Goal: Transaction & Acquisition: Purchase product/service

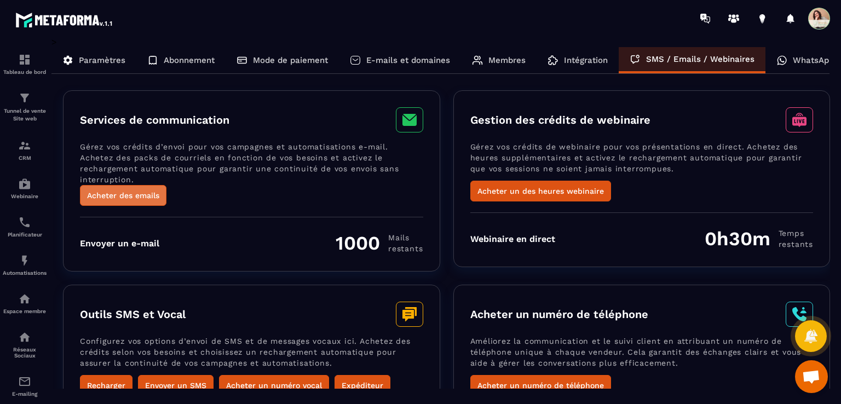
click at [151, 196] on button "Acheter des emails" at bounding box center [123, 195] width 86 height 21
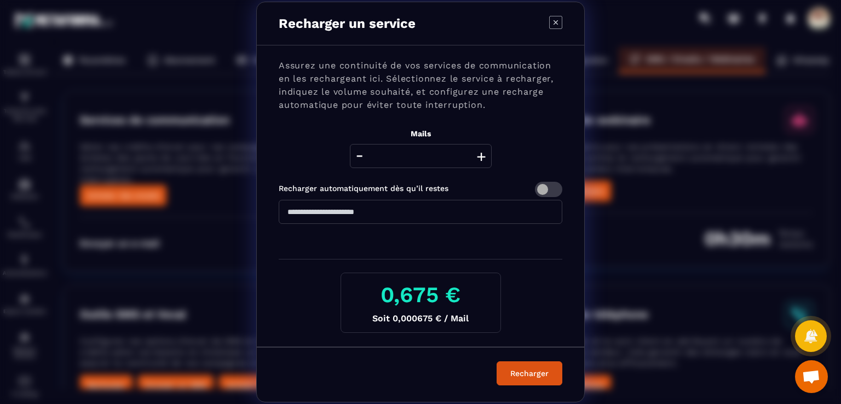
click at [479, 156] on button "+" at bounding box center [480, 156] width 15 height 24
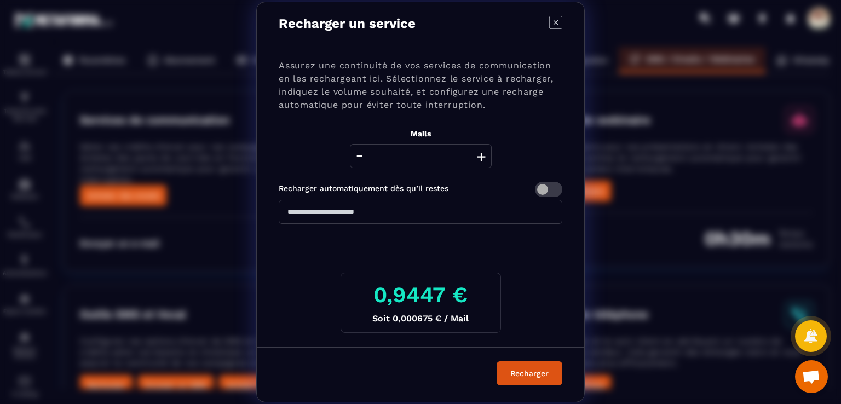
click at [479, 156] on button "+" at bounding box center [480, 156] width 15 height 24
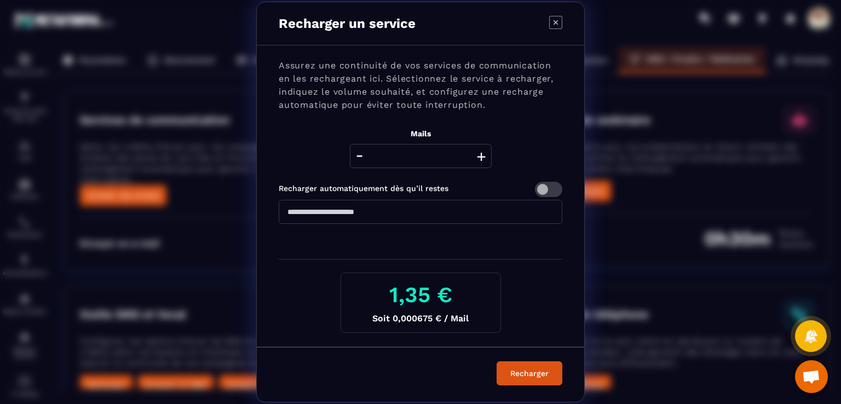
click at [479, 156] on button "+" at bounding box center [480, 156] width 15 height 24
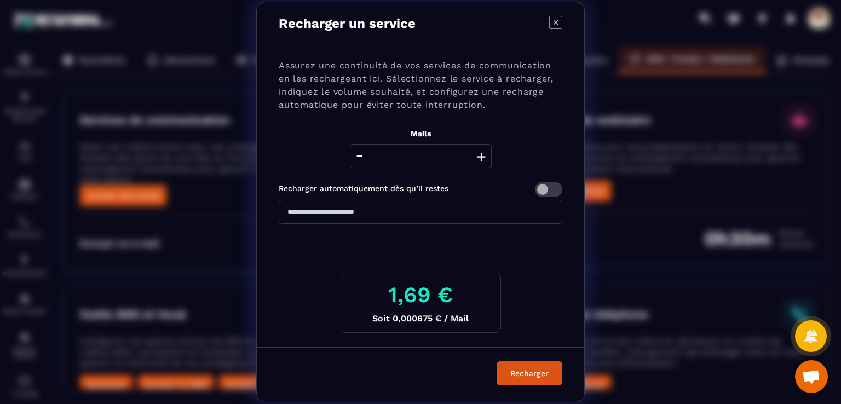
click at [479, 156] on button "+" at bounding box center [480, 156] width 15 height 24
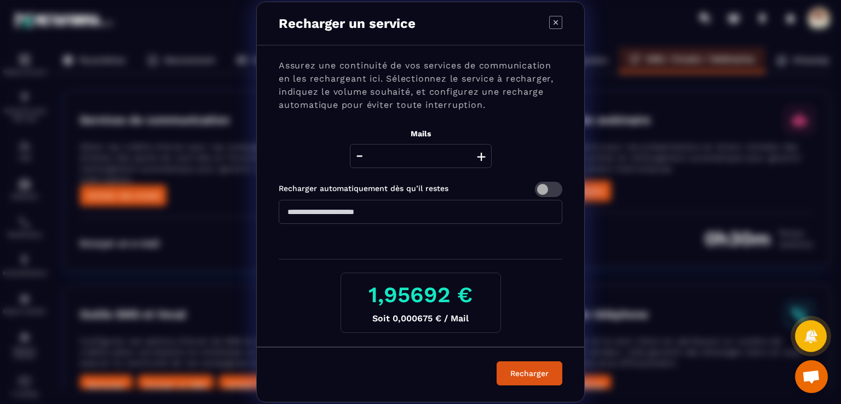
click at [479, 156] on button "+" at bounding box center [480, 156] width 15 height 24
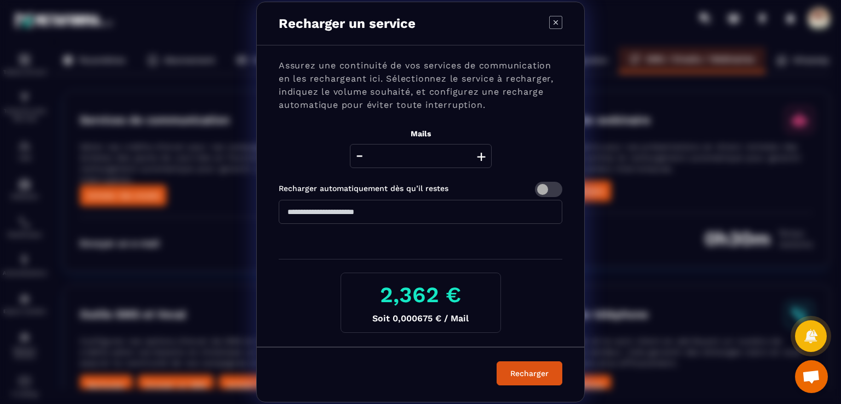
click at [479, 156] on button "+" at bounding box center [480, 156] width 15 height 24
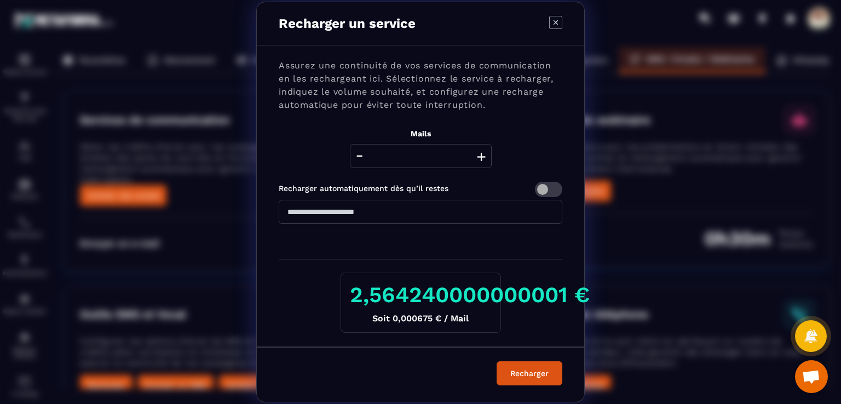
click at [479, 156] on button "+" at bounding box center [480, 156] width 15 height 24
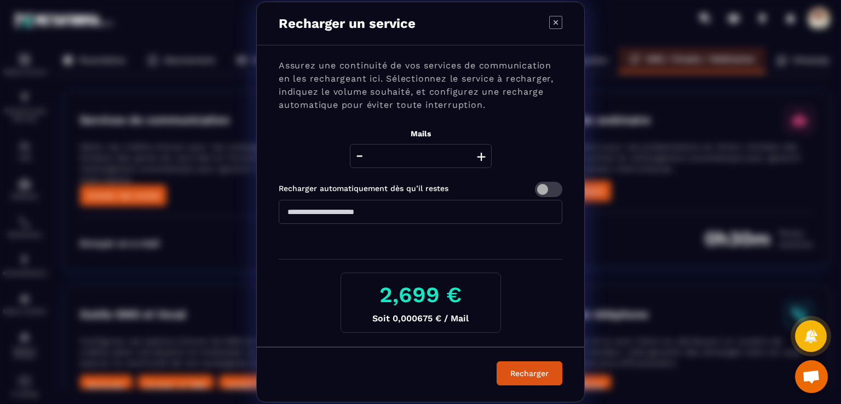
click at [479, 156] on button "+" at bounding box center [480, 156] width 15 height 24
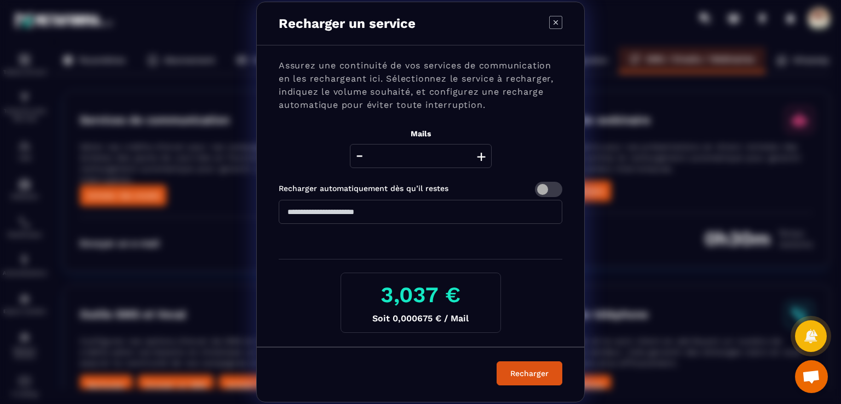
click at [479, 156] on button "+" at bounding box center [480, 156] width 15 height 24
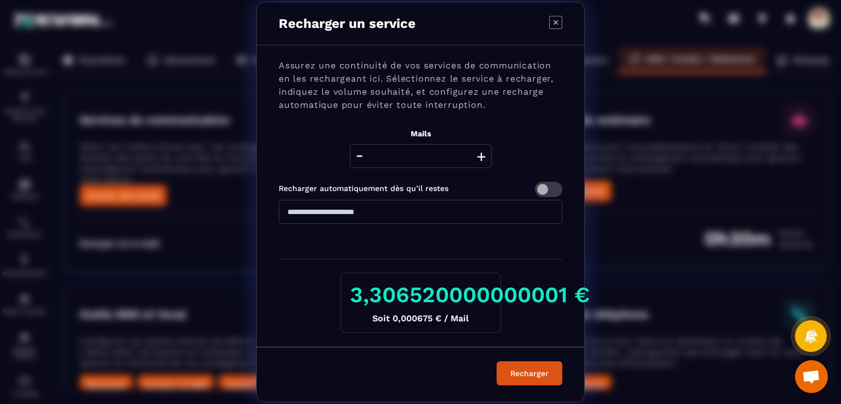
click at [479, 156] on button "+" at bounding box center [480, 156] width 15 height 24
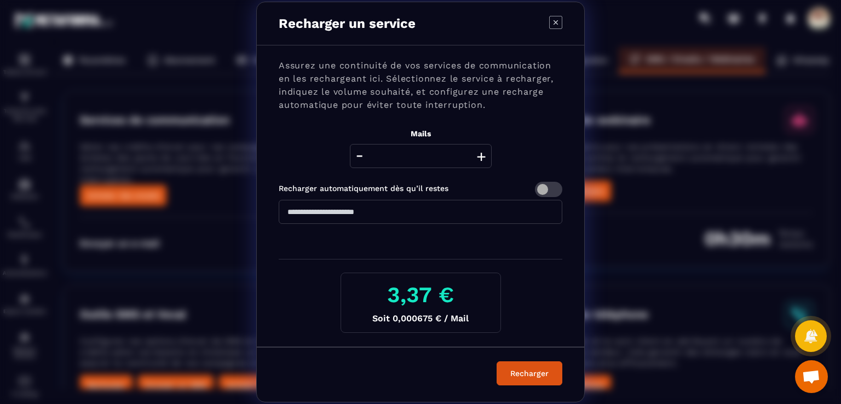
click at [554, 22] on icon "Modal window" at bounding box center [555, 22] width 4 height 4
type input "****"
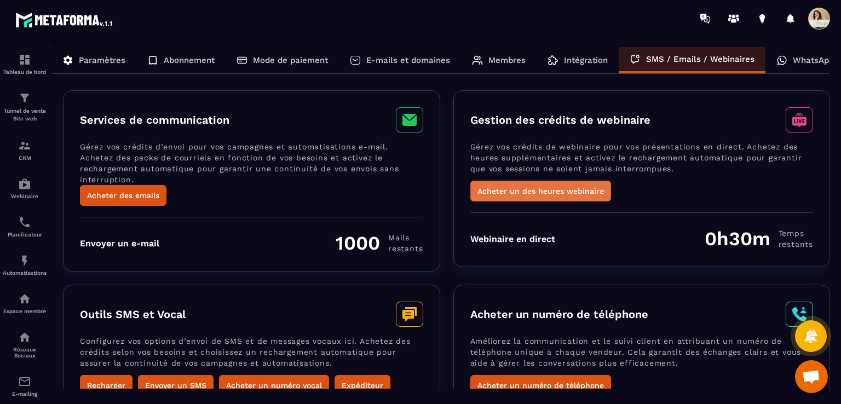
click at [577, 193] on button "Acheter un des heures webinaire" at bounding box center [540, 191] width 141 height 21
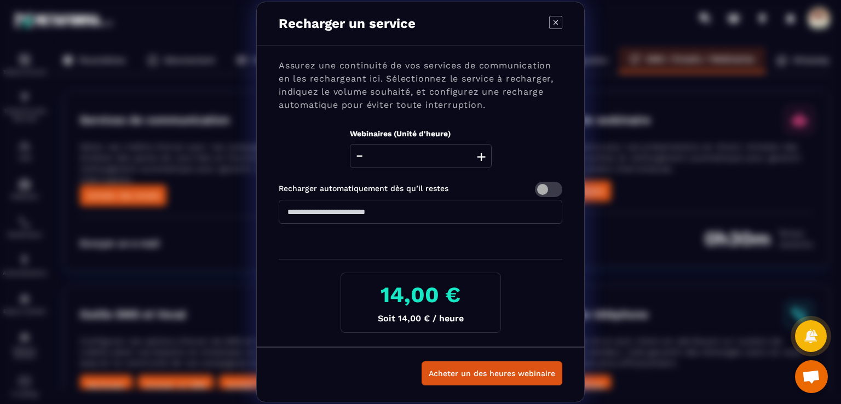
click at [558, 22] on icon "Modal window" at bounding box center [555, 22] width 13 height 13
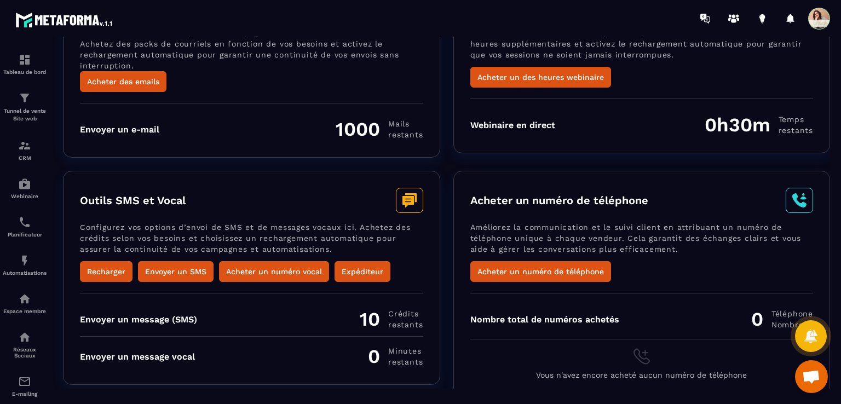
scroll to position [115, 0]
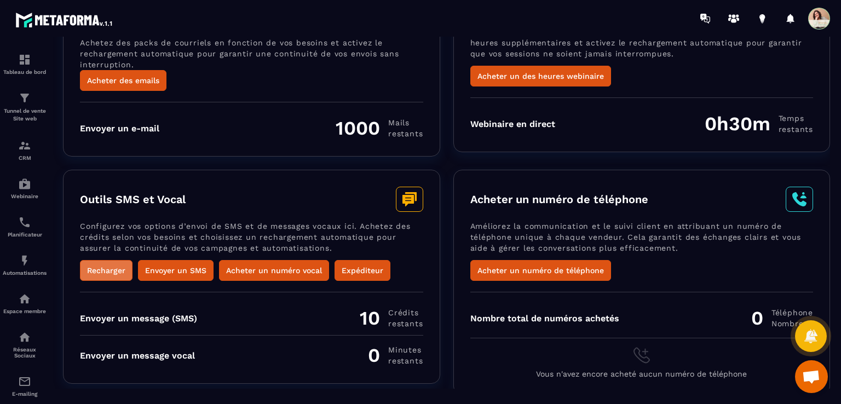
click at [100, 266] on button "Recharger" at bounding box center [106, 270] width 53 height 21
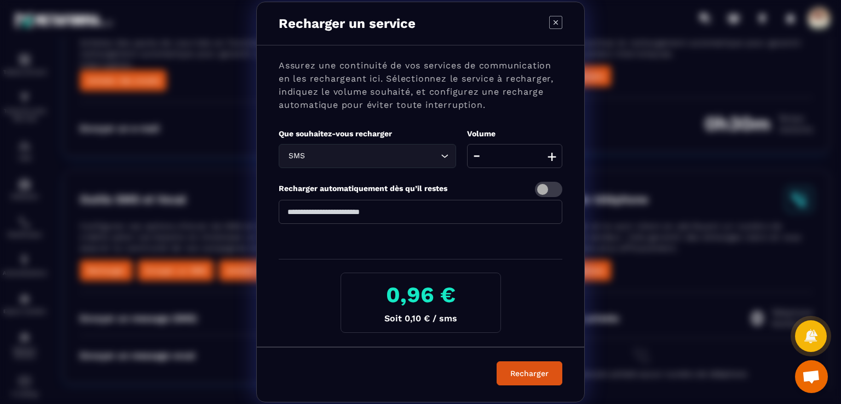
click at [553, 158] on button "+" at bounding box center [551, 156] width 15 height 24
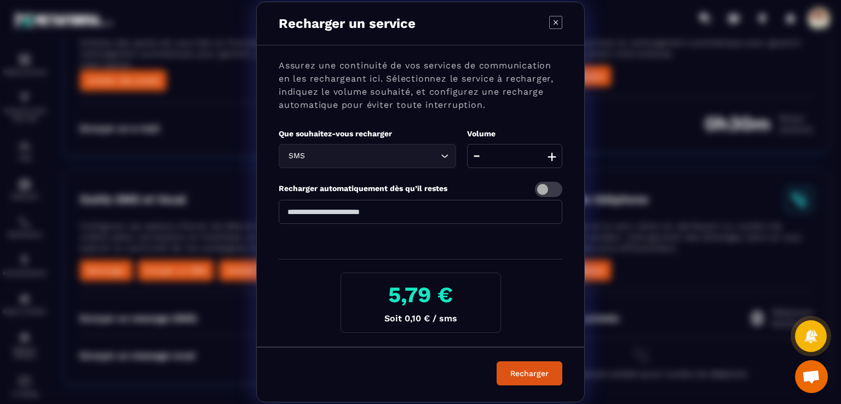
click at [553, 158] on button "+" at bounding box center [551, 156] width 15 height 24
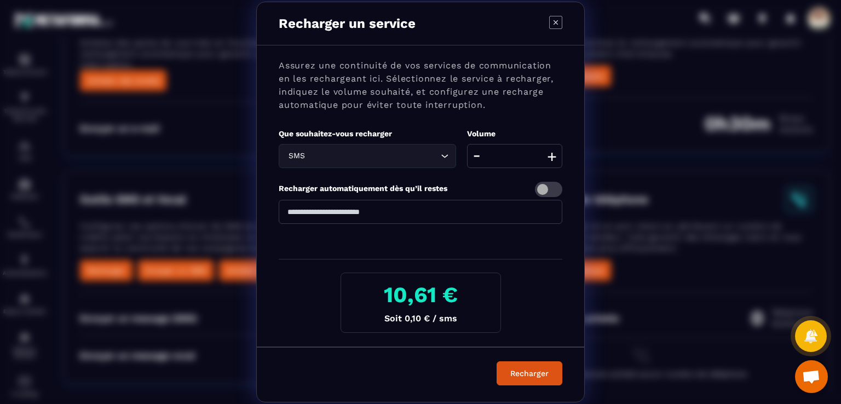
click at [553, 158] on button "+" at bounding box center [551, 156] width 15 height 24
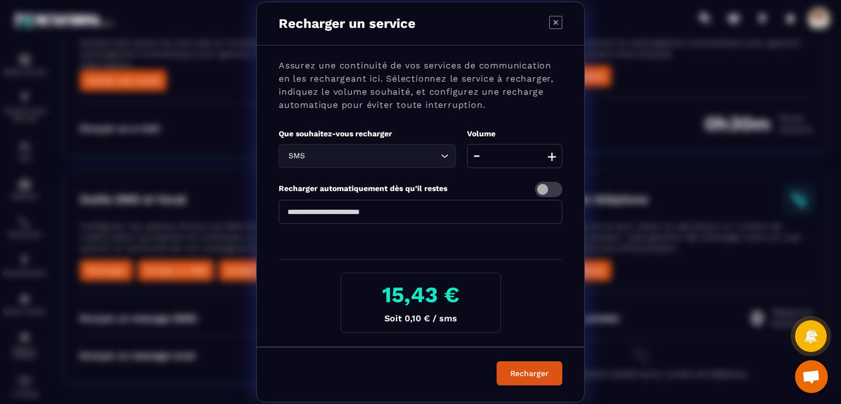
click at [553, 158] on button "+" at bounding box center [551, 156] width 15 height 24
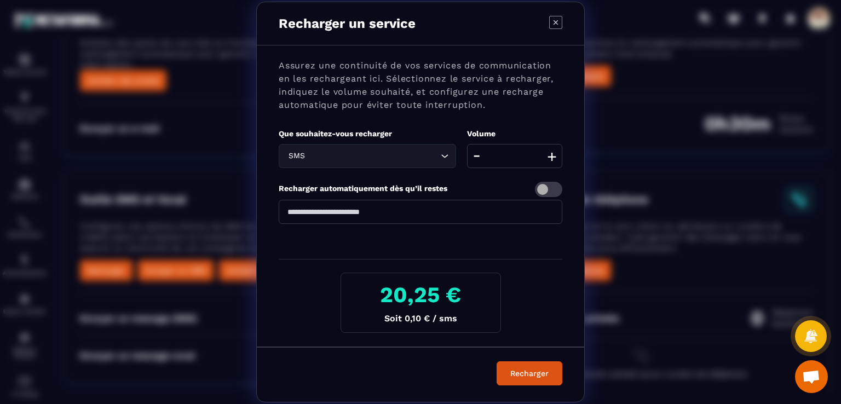
click at [553, 158] on button "+" at bounding box center [551, 156] width 15 height 24
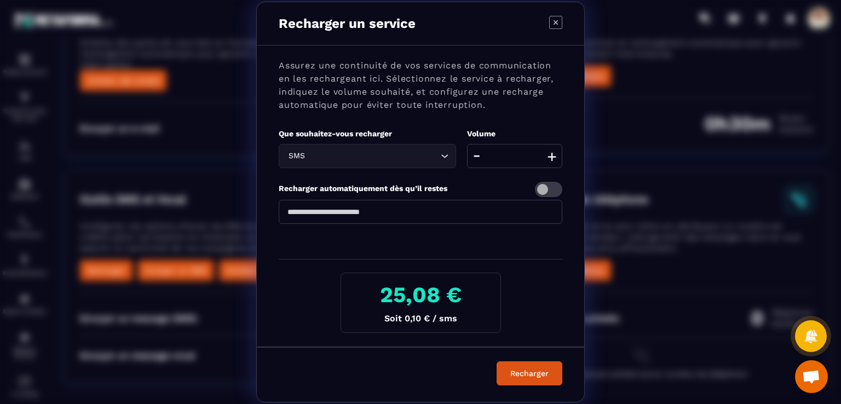
click at [553, 158] on button "+" at bounding box center [551, 156] width 15 height 24
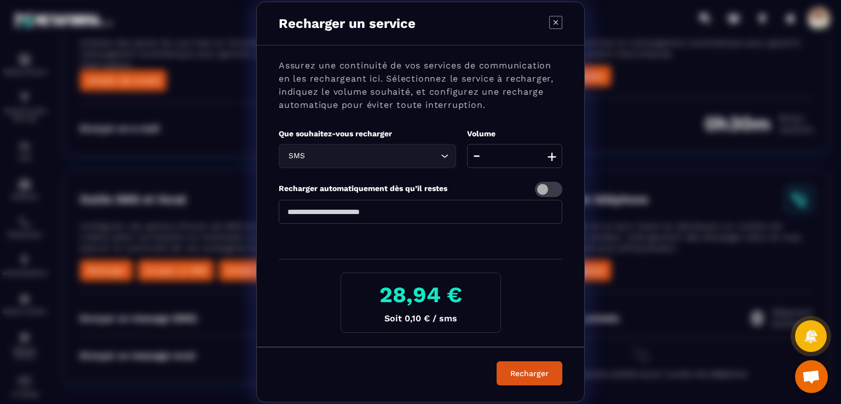
click at [553, 158] on button "+" at bounding box center [551, 156] width 15 height 24
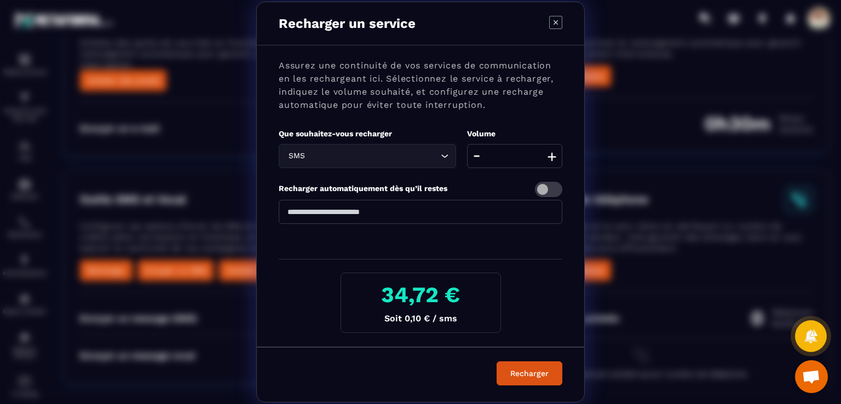
click at [553, 158] on button "+" at bounding box center [551, 156] width 15 height 24
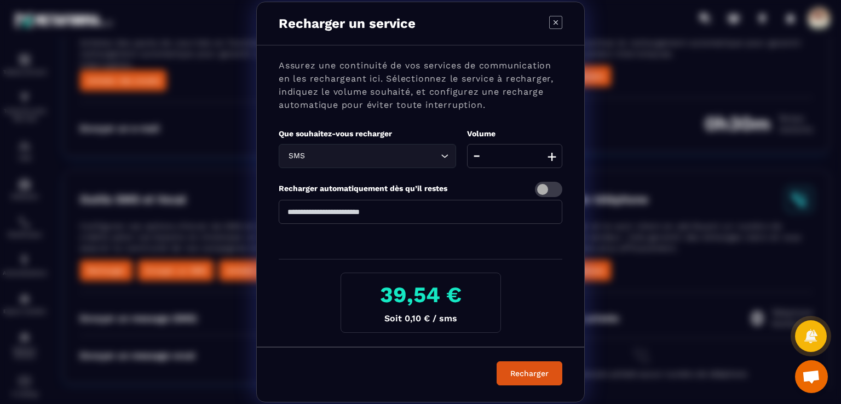
click at [553, 158] on button "+" at bounding box center [551, 156] width 15 height 24
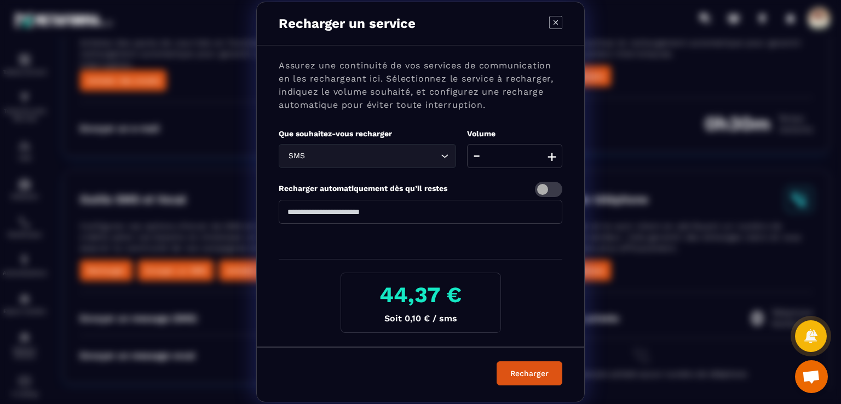
click at [553, 158] on button "+" at bounding box center [551, 156] width 15 height 24
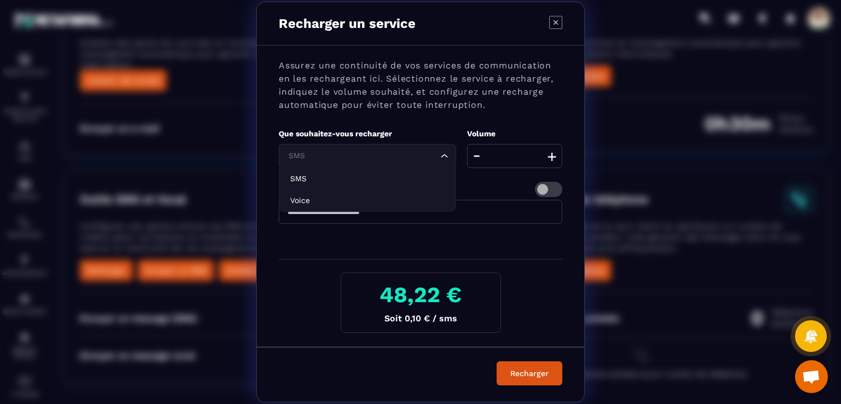
click at [440, 157] on icon "Search for option" at bounding box center [444, 156] width 11 height 11
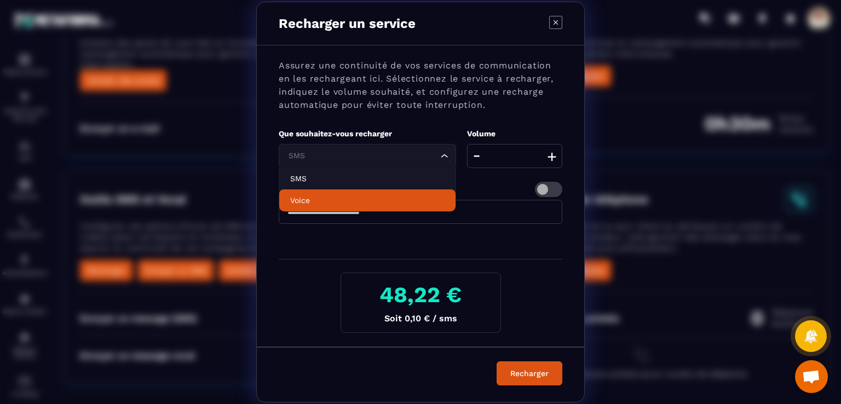
click at [325, 200] on p "Voice" at bounding box center [367, 200] width 154 height 11
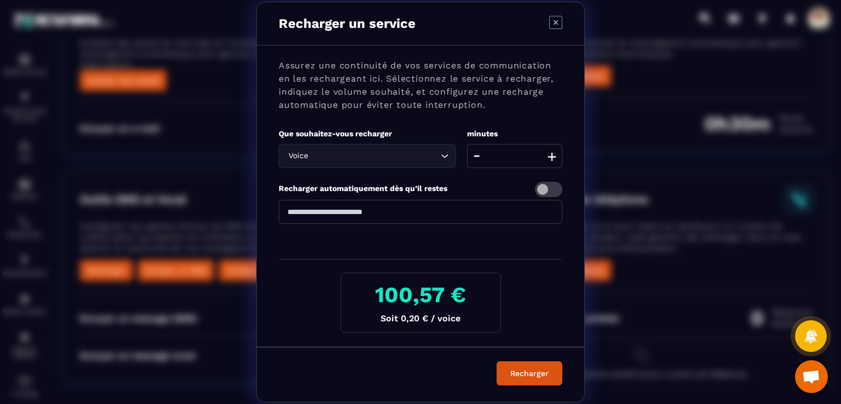
click at [443, 158] on icon "Search for option" at bounding box center [444, 156] width 11 height 11
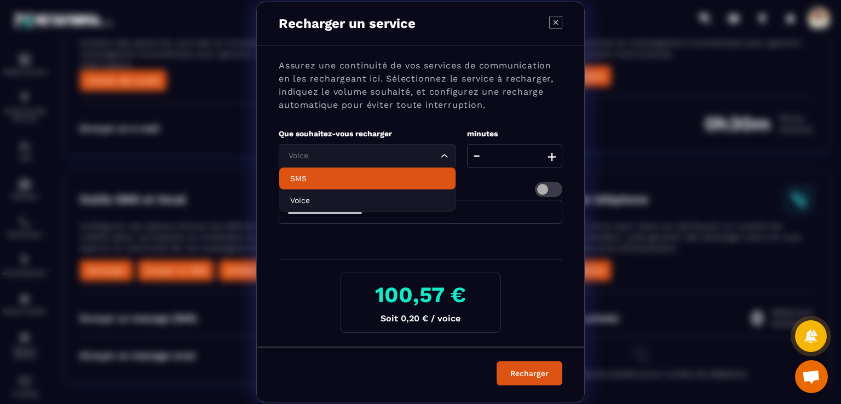
click at [398, 183] on p "SMS" at bounding box center [367, 178] width 154 height 11
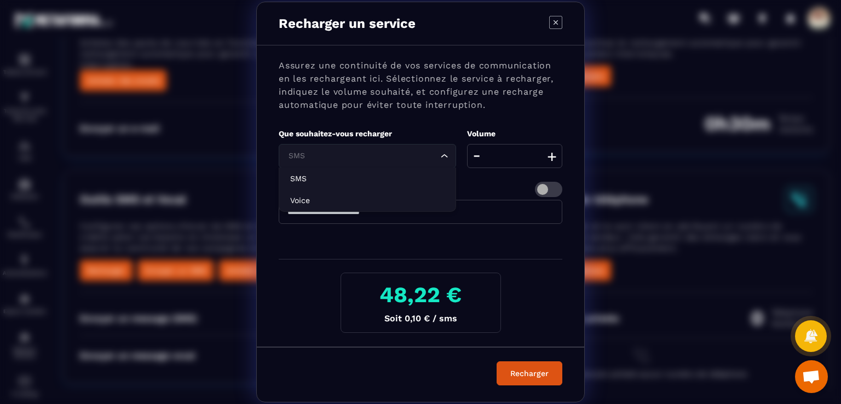
click at [434, 161] on input "Search for option" at bounding box center [362, 156] width 152 height 12
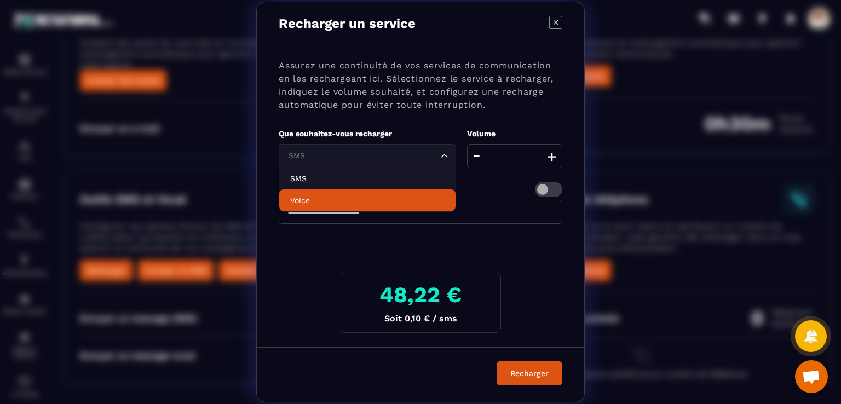
click at [394, 195] on p "Voice" at bounding box center [367, 200] width 154 height 11
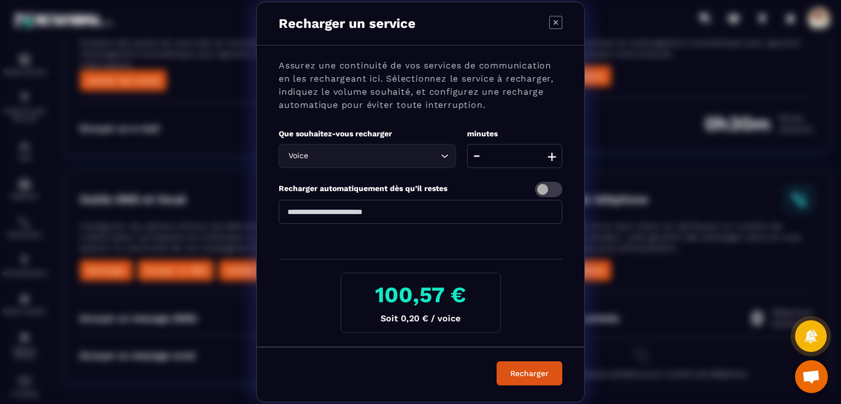
click at [478, 154] on button "-" at bounding box center [477, 156] width 14 height 24
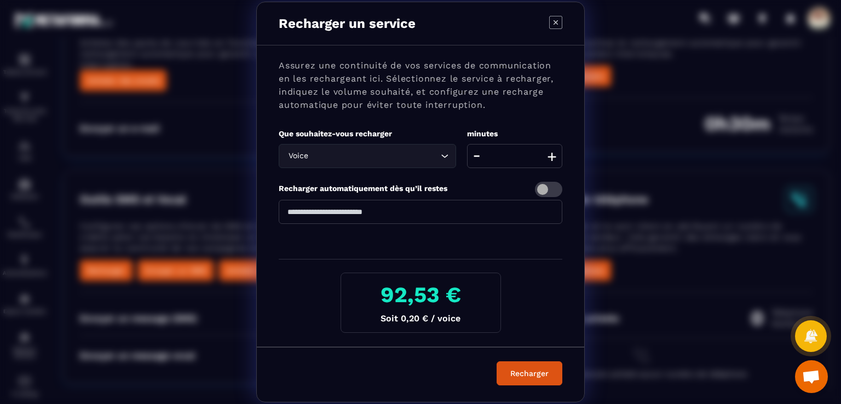
click at [478, 154] on button "-" at bounding box center [477, 156] width 14 height 24
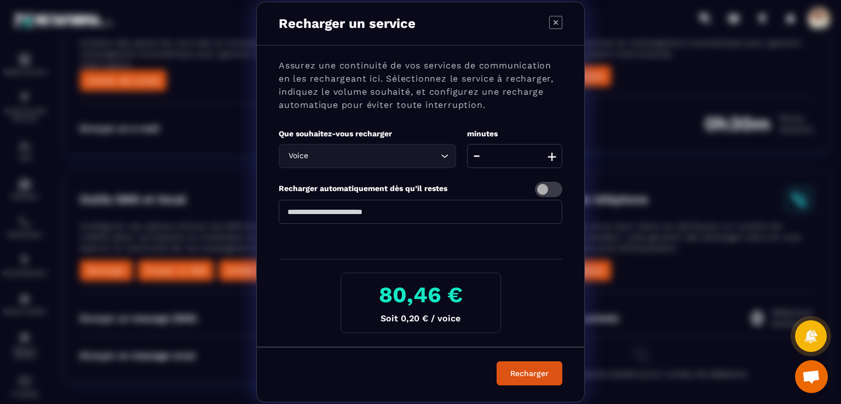
click at [478, 154] on button "-" at bounding box center [477, 156] width 14 height 24
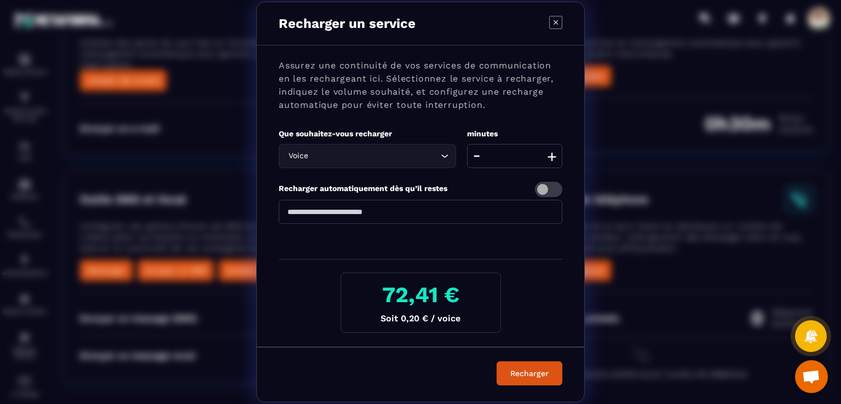
click at [478, 154] on button "-" at bounding box center [477, 156] width 14 height 24
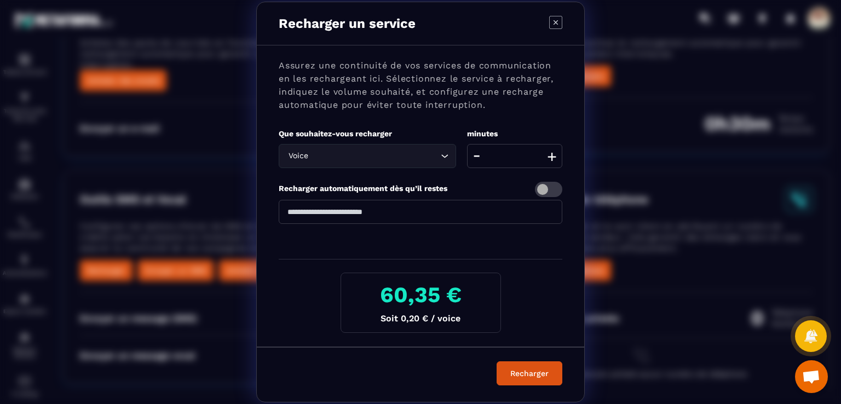
click at [478, 154] on button "-" at bounding box center [477, 156] width 14 height 24
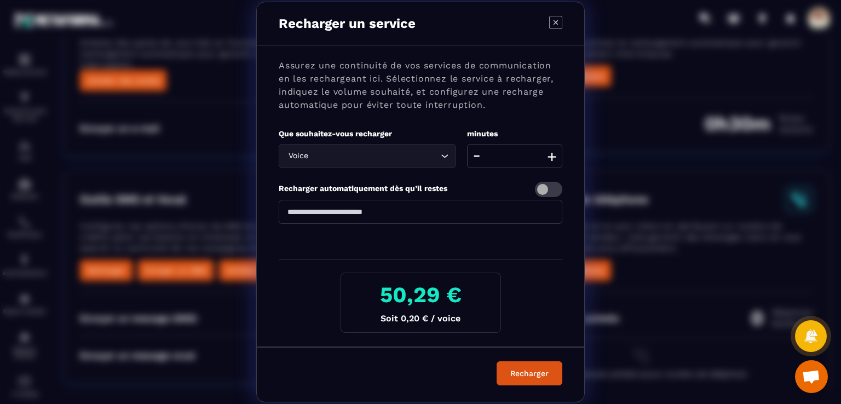
click at [478, 154] on button "-" at bounding box center [477, 156] width 14 height 24
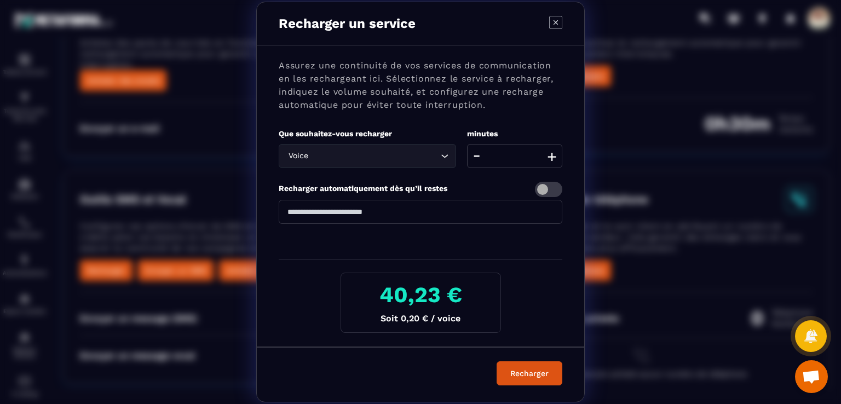
click at [478, 154] on button "-" at bounding box center [477, 156] width 14 height 24
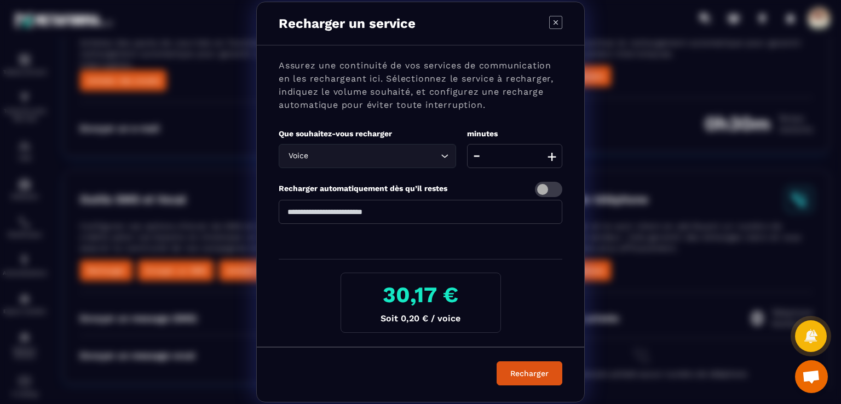
click at [478, 154] on button "-" at bounding box center [477, 156] width 14 height 24
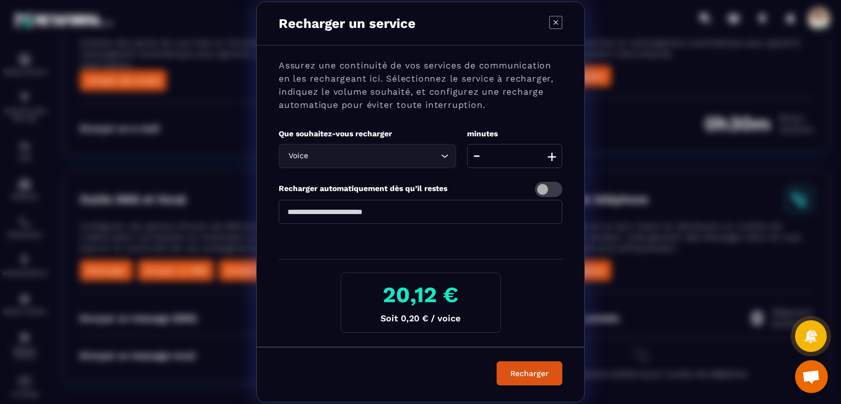
click at [478, 154] on button "-" at bounding box center [477, 156] width 14 height 24
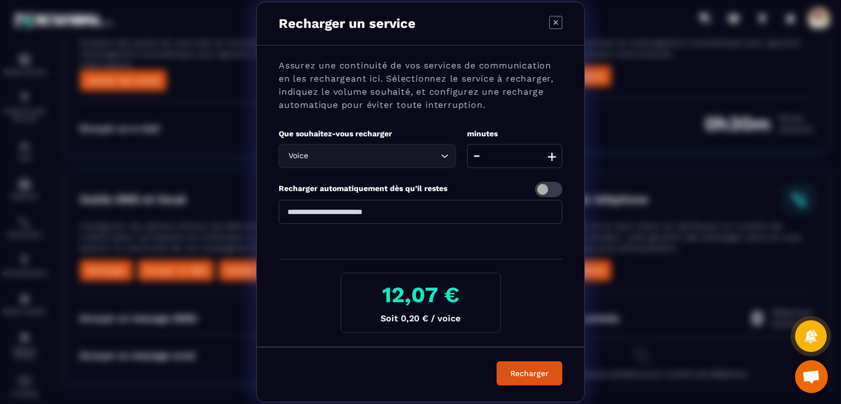
click at [478, 154] on button "-" at bounding box center [477, 156] width 14 height 24
type input "**"
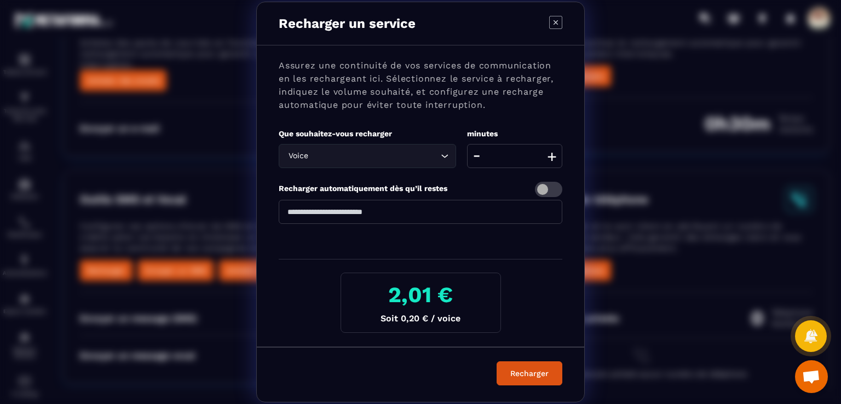
click at [478, 154] on button "-" at bounding box center [477, 156] width 14 height 24
click at [556, 22] on icon "Modal window" at bounding box center [555, 22] width 4 height 4
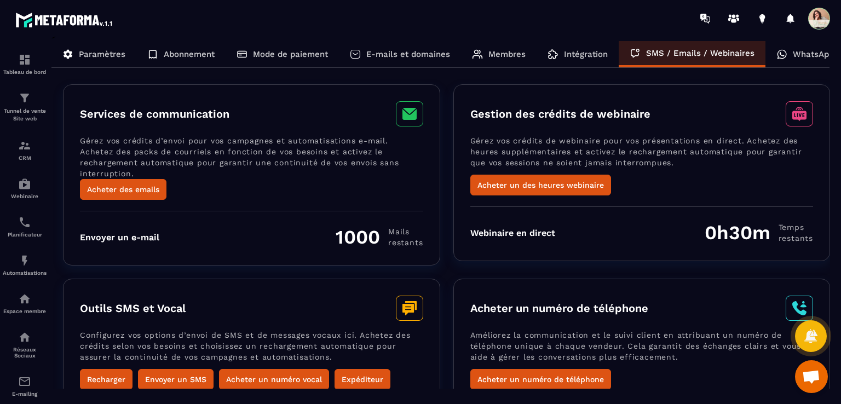
scroll to position [0, 0]
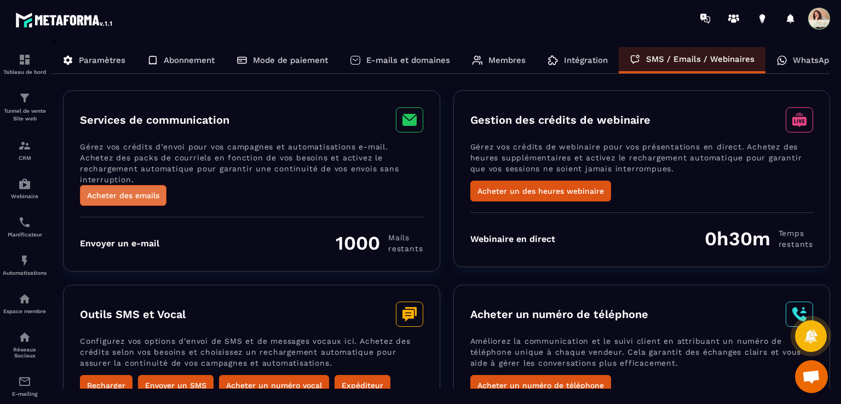
click at [134, 191] on button "Acheter des emails" at bounding box center [123, 195] width 86 height 21
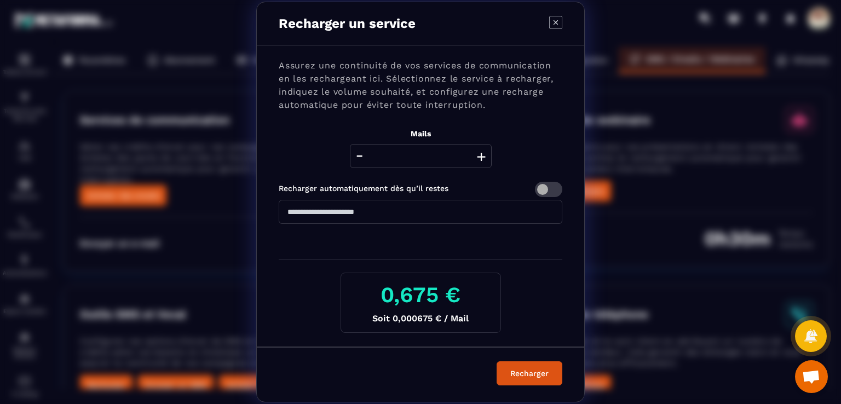
click at [557, 20] on icon "Modal window" at bounding box center [555, 22] width 13 height 13
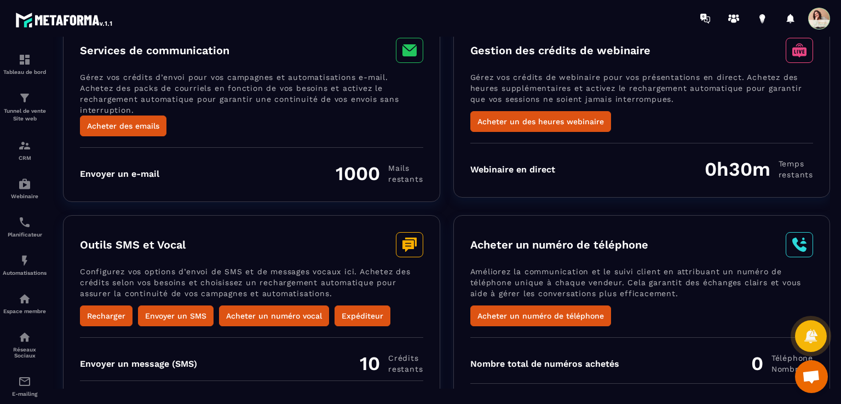
scroll to position [109, 0]
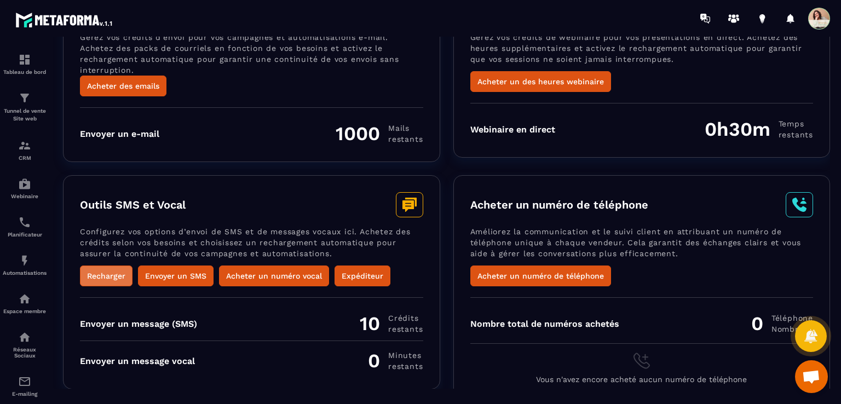
click at [113, 269] on button "Recharger" at bounding box center [106, 275] width 53 height 21
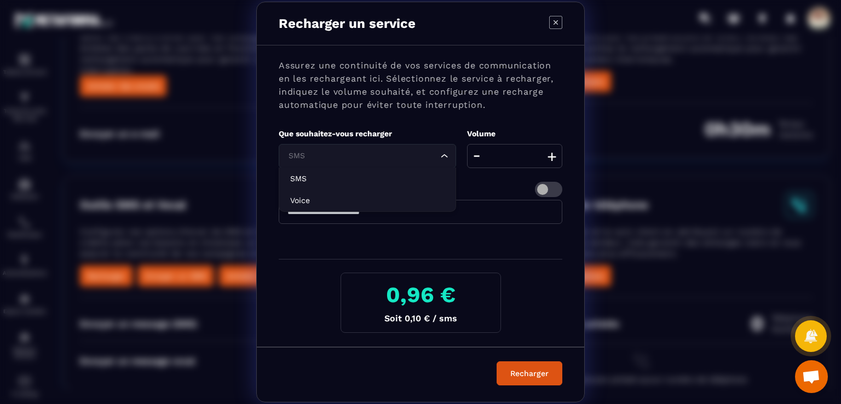
click at [442, 158] on icon "Search for option" at bounding box center [444, 156] width 11 height 11
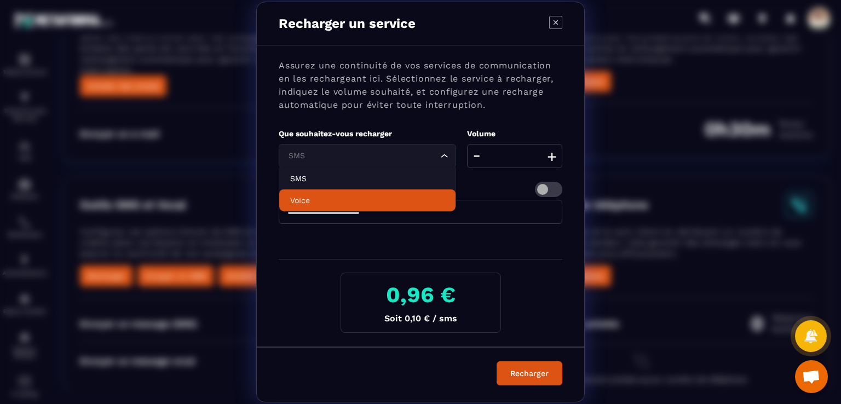
click at [306, 195] on p "Voice" at bounding box center [367, 200] width 154 height 11
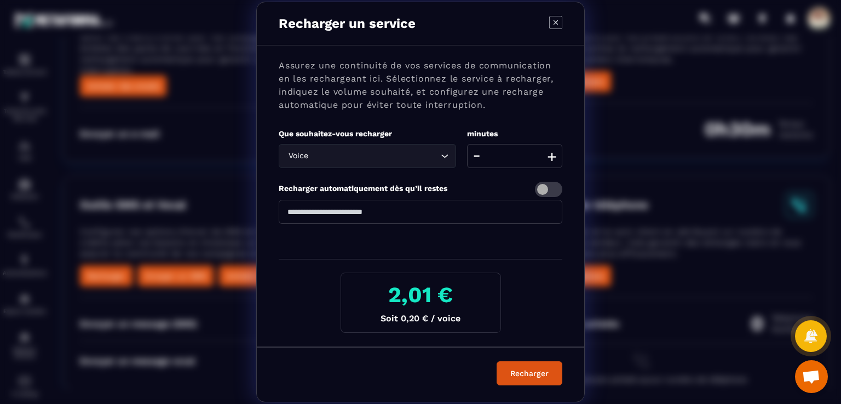
click at [555, 25] on icon "Modal window" at bounding box center [555, 22] width 13 height 13
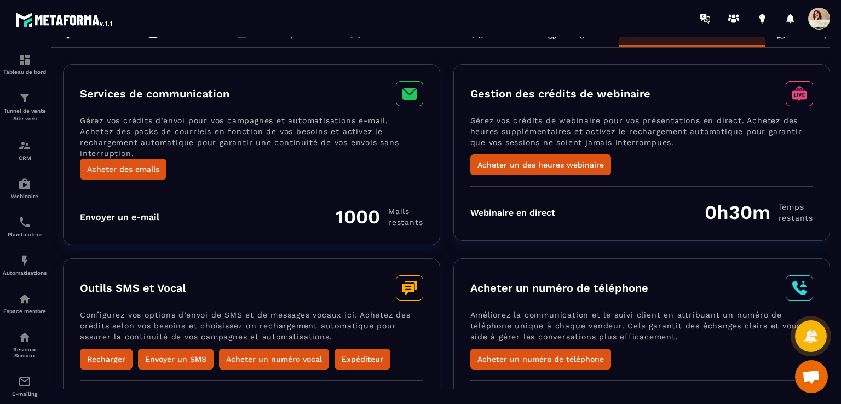
scroll to position [0, 0]
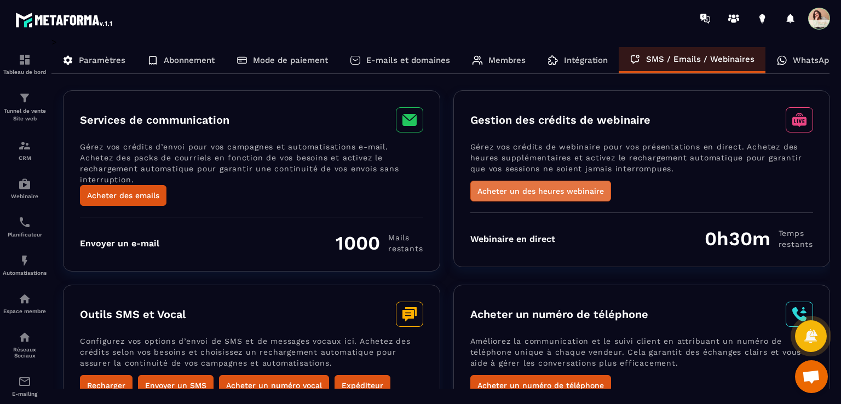
click at [575, 191] on button "Acheter un des heures webinaire" at bounding box center [540, 191] width 141 height 21
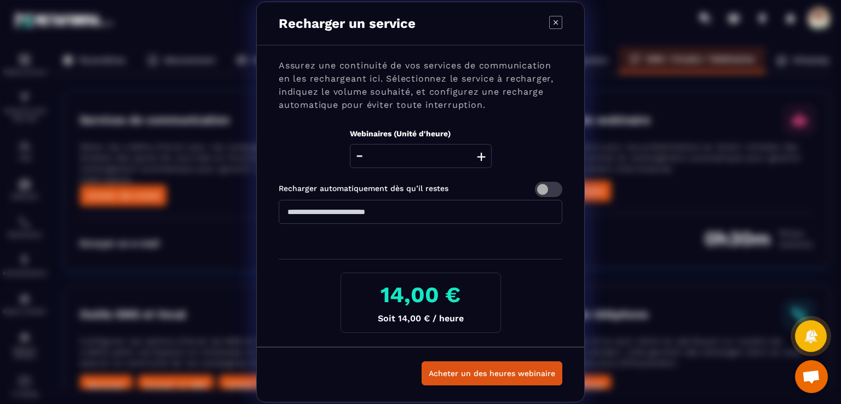
click at [553, 23] on icon "Modal window" at bounding box center [555, 22] width 13 height 13
